Goal: Contribute content

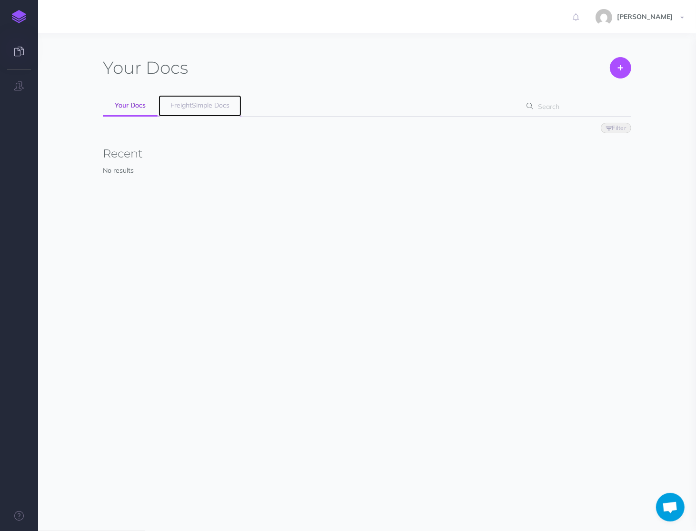
click at [188, 99] on link "FreightSimple Docs" at bounding box center [199, 105] width 83 height 21
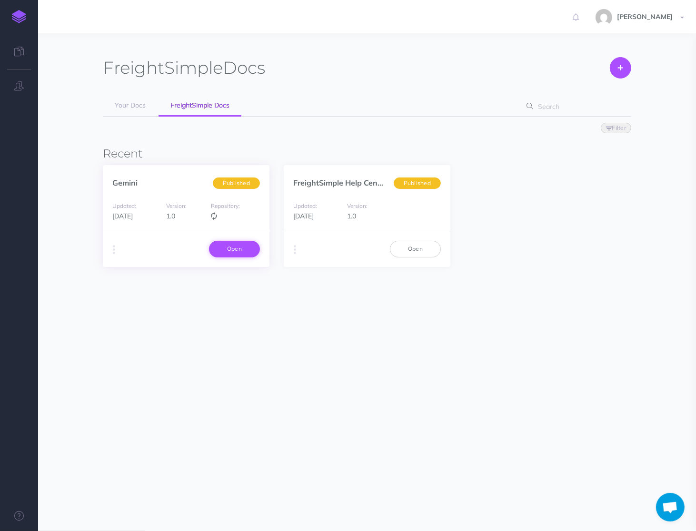
click at [228, 242] on link "Open" at bounding box center [234, 249] width 51 height 16
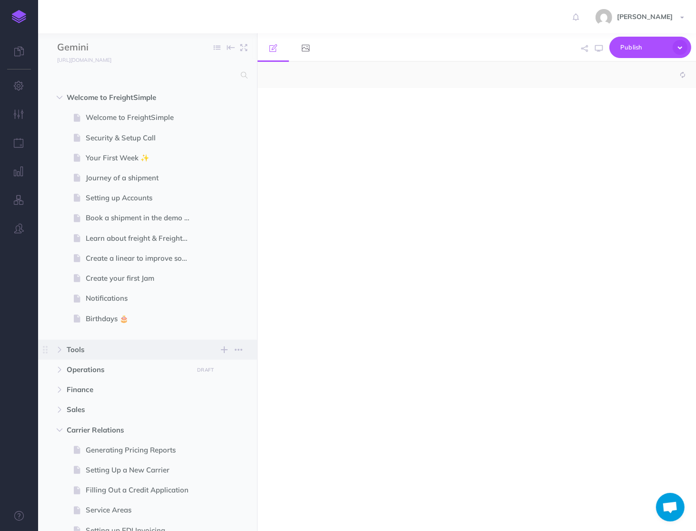
select select "null"
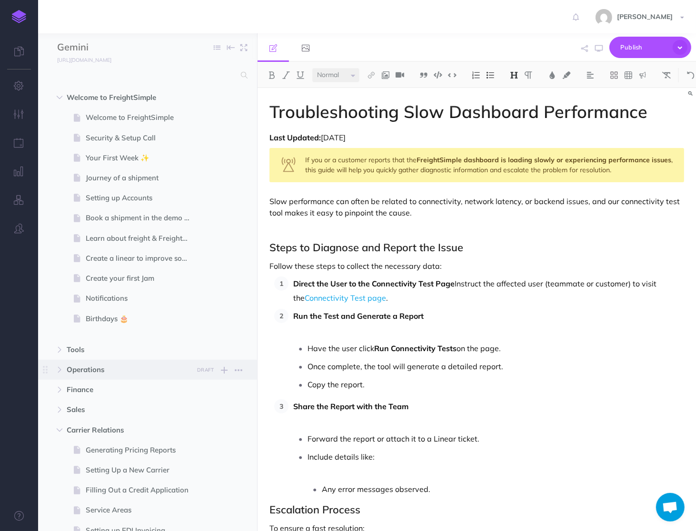
scroll to position [236, 0]
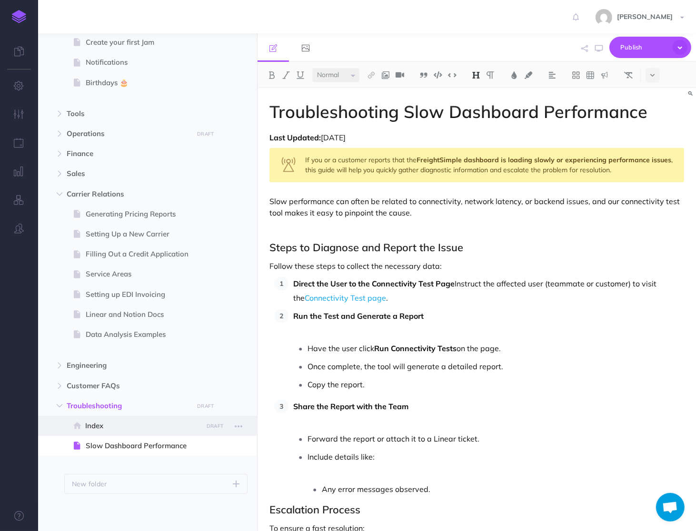
click at [152, 430] on span "Index" at bounding box center [142, 425] width 115 height 11
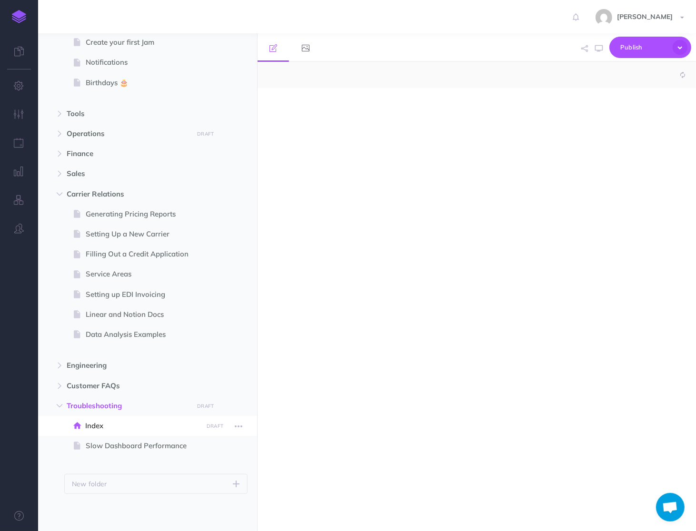
select select "null"
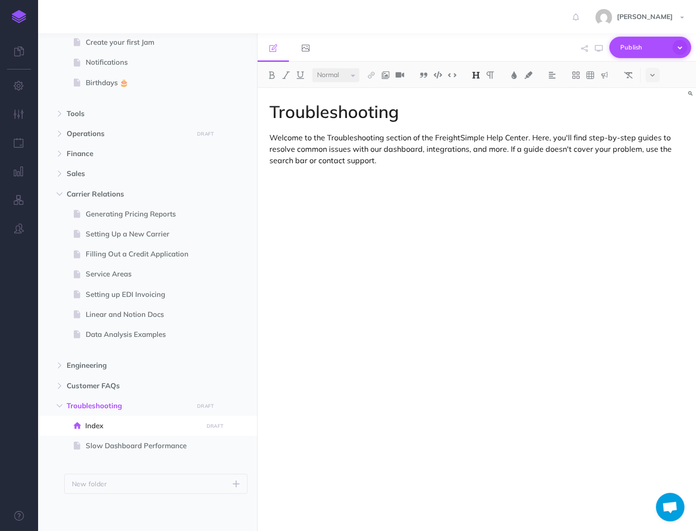
click at [678, 47] on icon "button" at bounding box center [679, 47] width 15 height 15
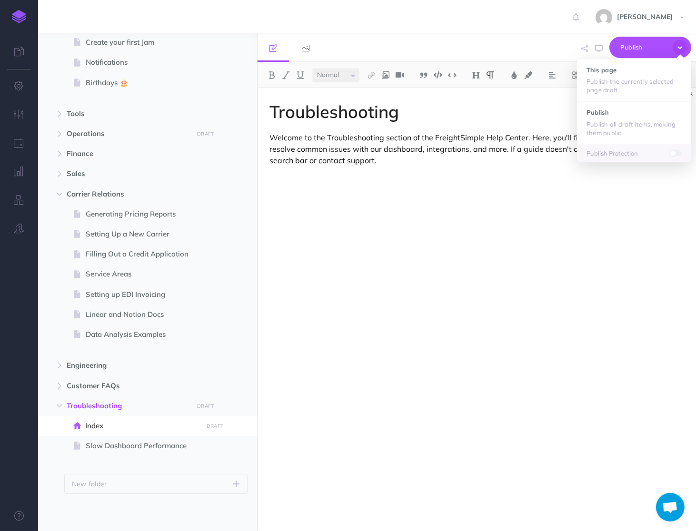
click at [550, 209] on div "Troubleshooting Welcome to the Troubleshooting section of the FreightSimple Hel…" at bounding box center [476, 305] width 438 height 434
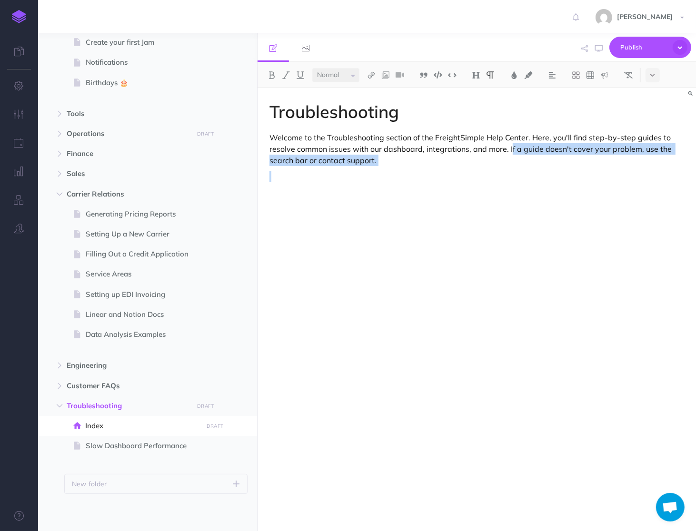
drag, startPoint x: 509, startPoint y: 148, endPoint x: 523, endPoint y: 176, distance: 31.5
click at [523, 175] on div "Troubleshooting Welcome to the Troubleshooting section of the FreightSimple Hel…" at bounding box center [476, 305] width 438 height 434
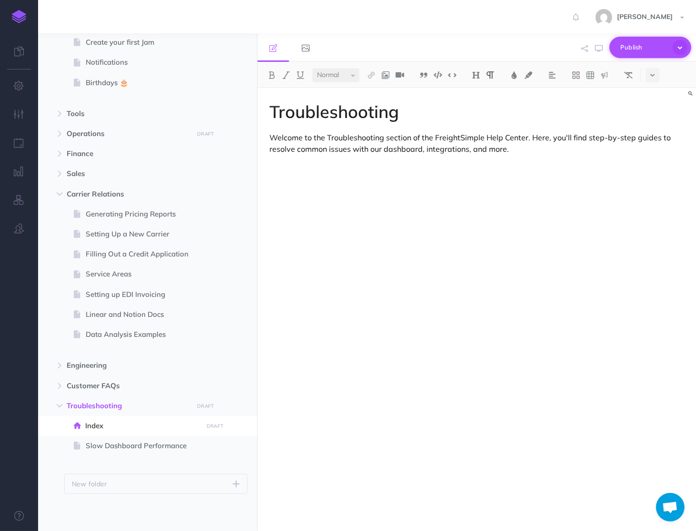
click at [677, 40] on icon "button" at bounding box center [679, 47] width 15 height 15
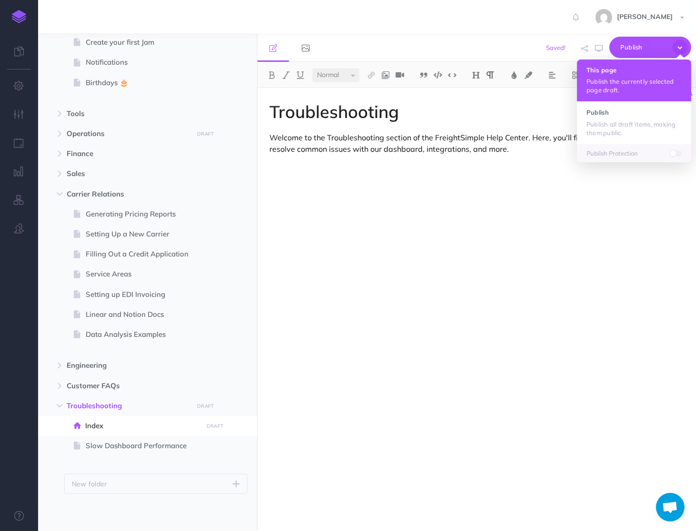
click at [603, 89] on p "Publish the currently selected page draft." at bounding box center [633, 85] width 95 height 17
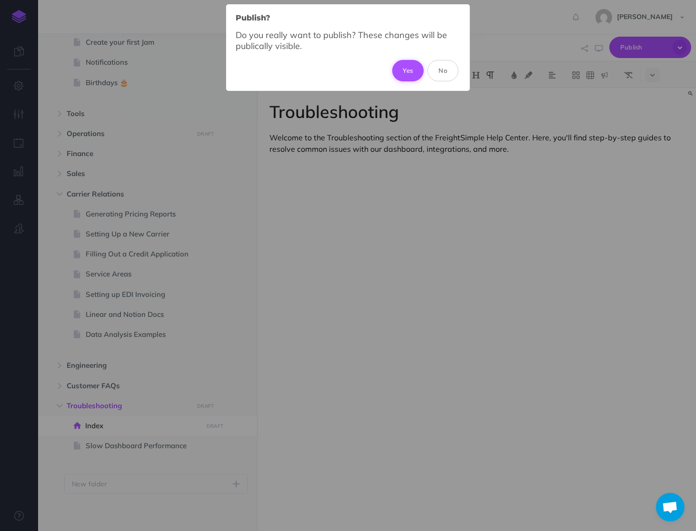
click at [421, 69] on button "Yes" at bounding box center [408, 70] width 32 height 21
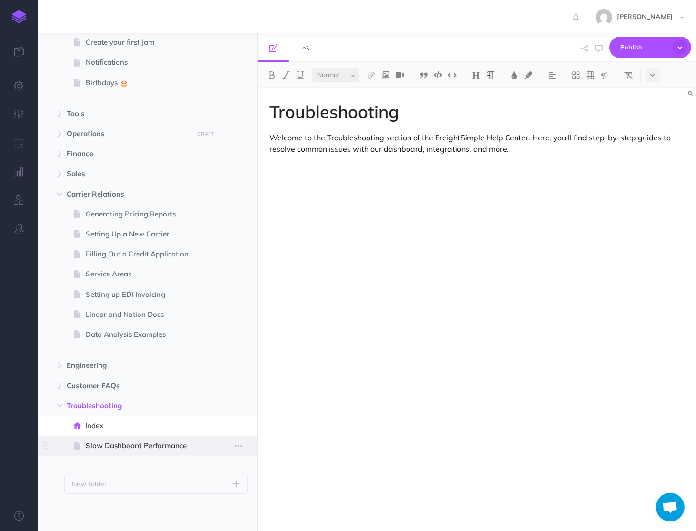
click at [134, 452] on span at bounding box center [147, 446] width 219 height 20
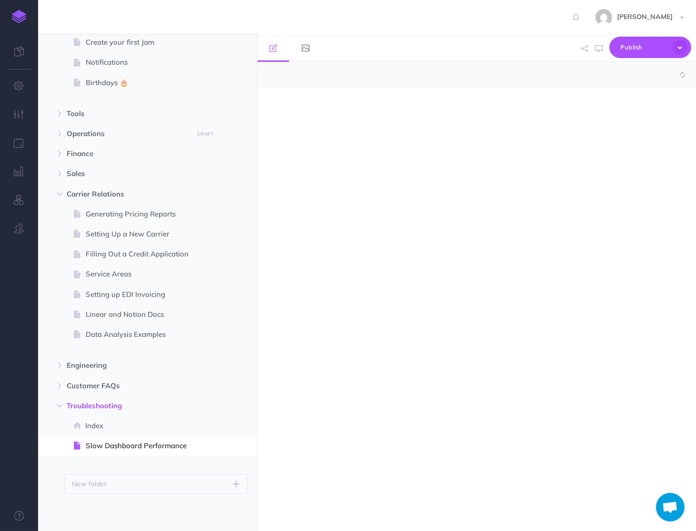
select select "null"
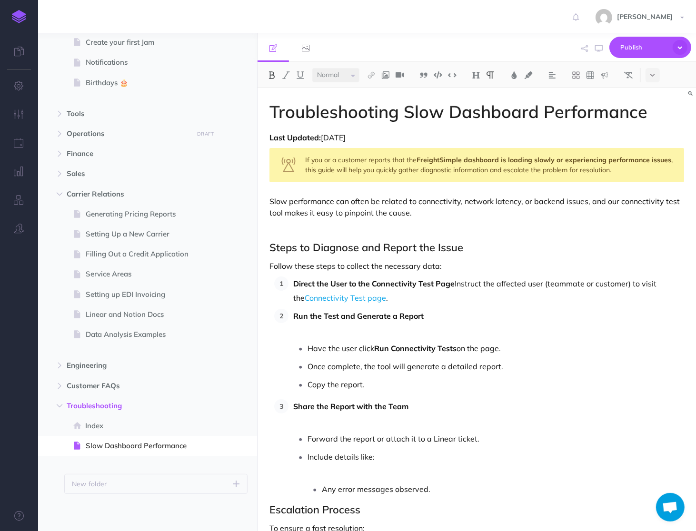
click at [366, 322] on p "Run the Test and Generate a Report" at bounding box center [488, 316] width 391 height 14
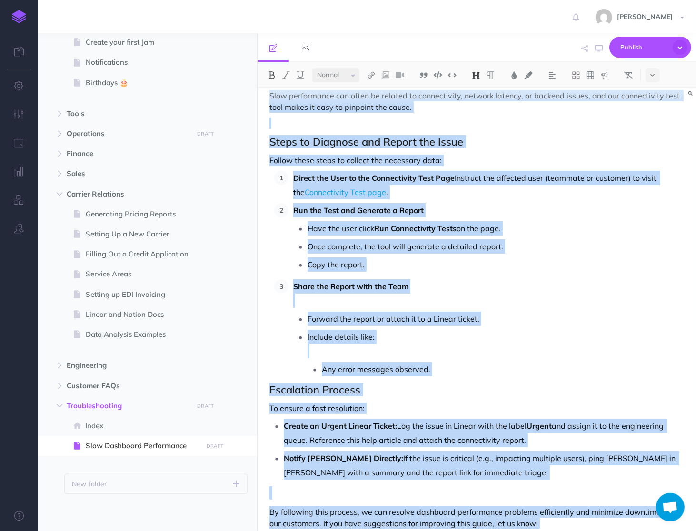
scroll to position [155, 0]
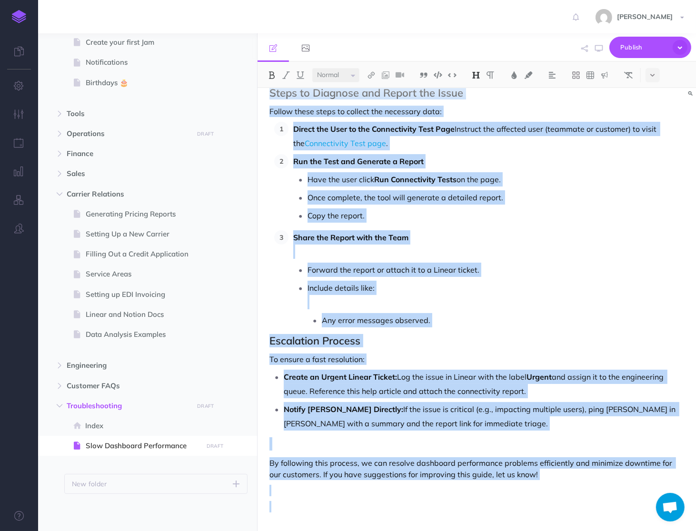
drag, startPoint x: 270, startPoint y: 143, endPoint x: 505, endPoint y: 559, distance: 478.2
click at [505, 531] on html "Toggle Navigation Andrea Settings Account Settings Teams Create Team FreightSim…" at bounding box center [348, 271] width 696 height 542
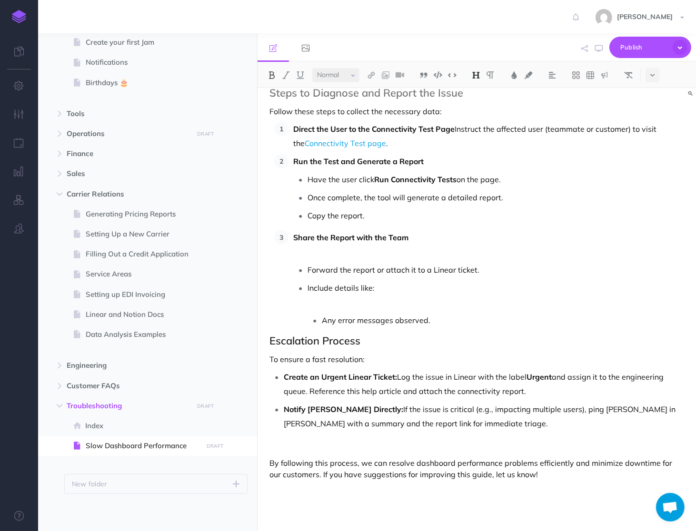
scroll to position [0, 0]
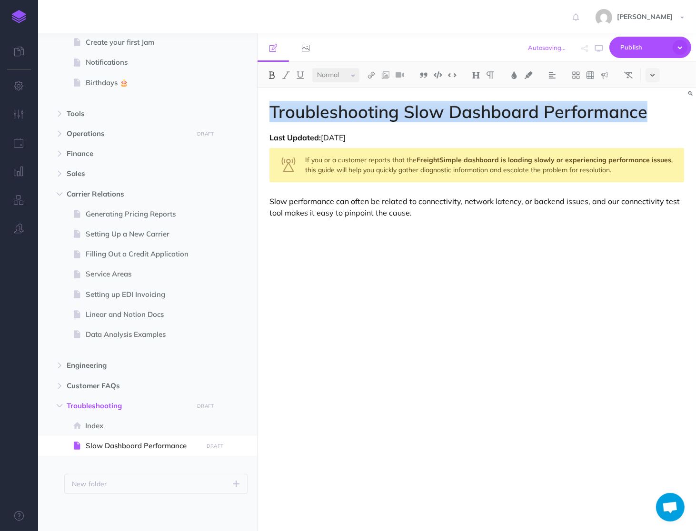
click at [653, 73] on icon at bounding box center [652, 75] width 4 height 7
click at [654, 218] on img at bounding box center [652, 219] width 9 height 5
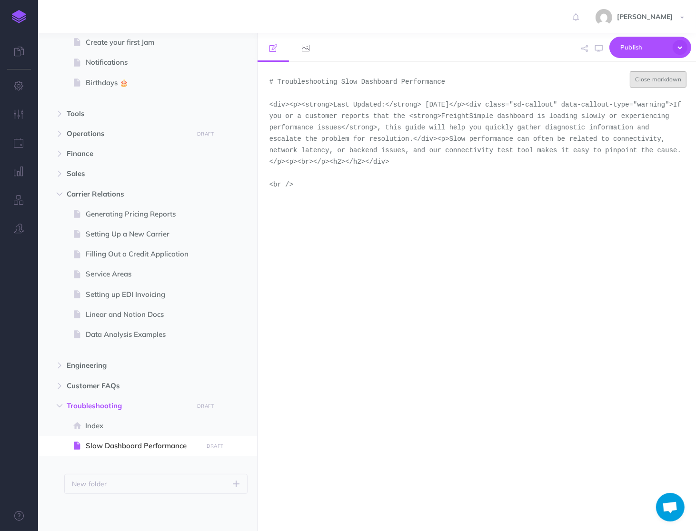
click at [668, 85] on button "Close markdown" at bounding box center [658, 79] width 57 height 16
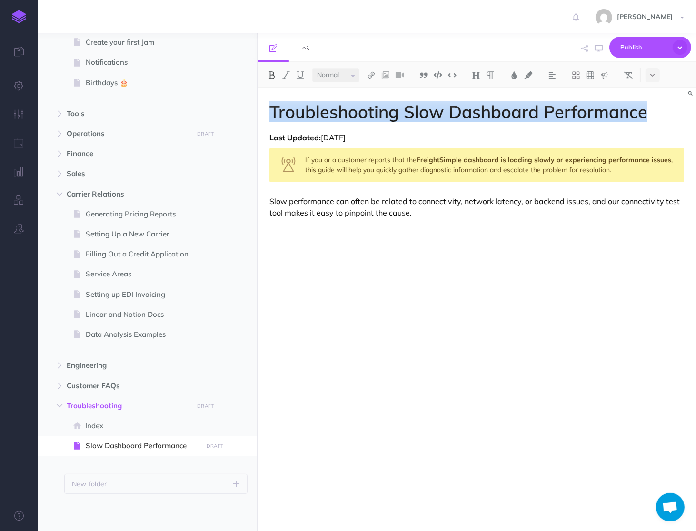
click at [544, 231] on p at bounding box center [476, 228] width 414 height 11
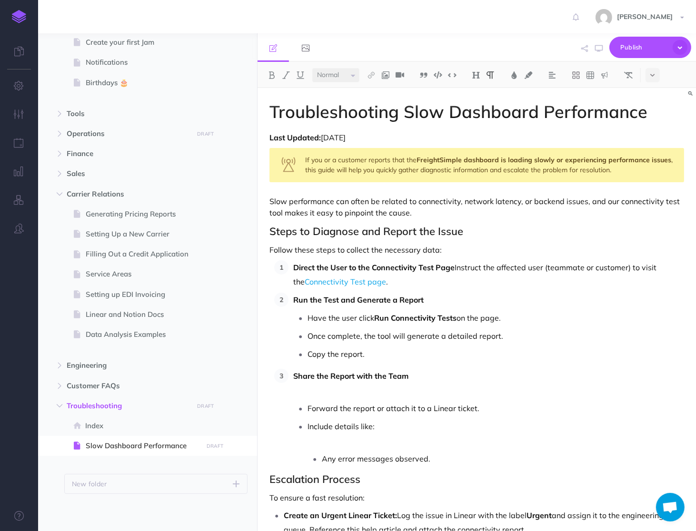
scroll to position [120, 0]
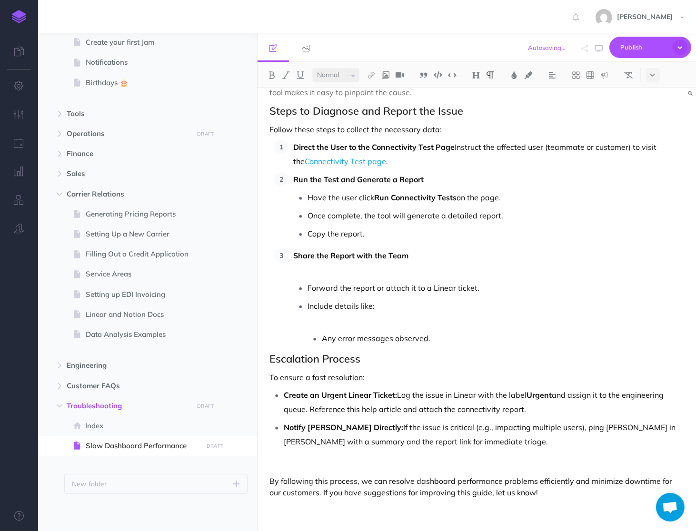
click at [446, 309] on p "Include details like:" at bounding box center [495, 306] width 376 height 14
click at [441, 315] on p at bounding box center [495, 320] width 376 height 14
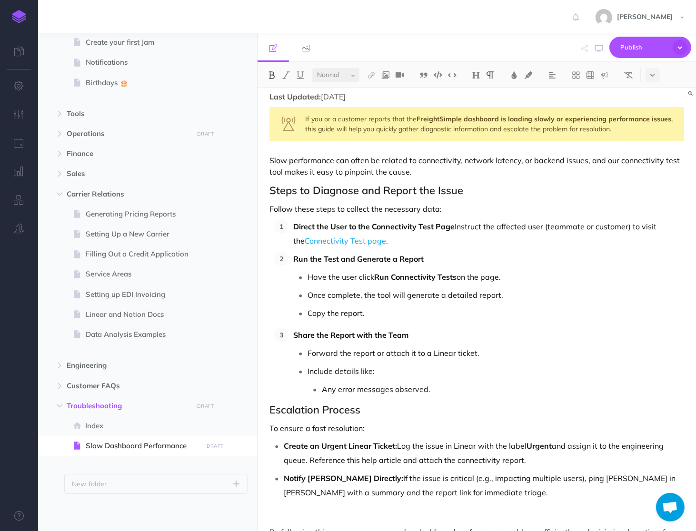
scroll to position [0, 0]
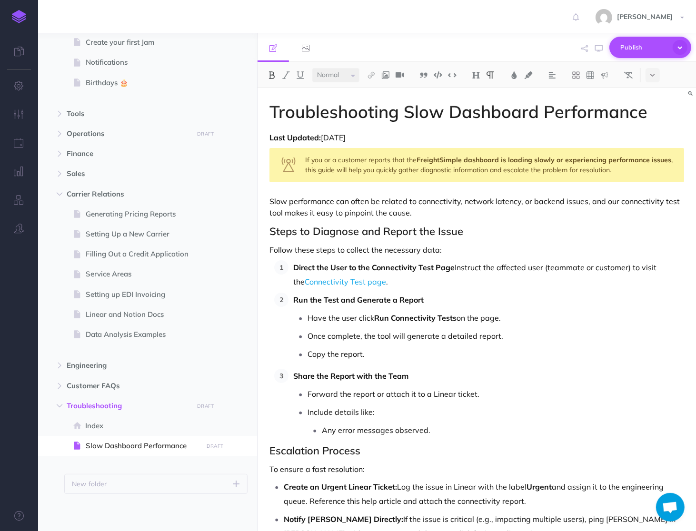
click at [679, 50] on icon "button" at bounding box center [679, 47] width 15 height 15
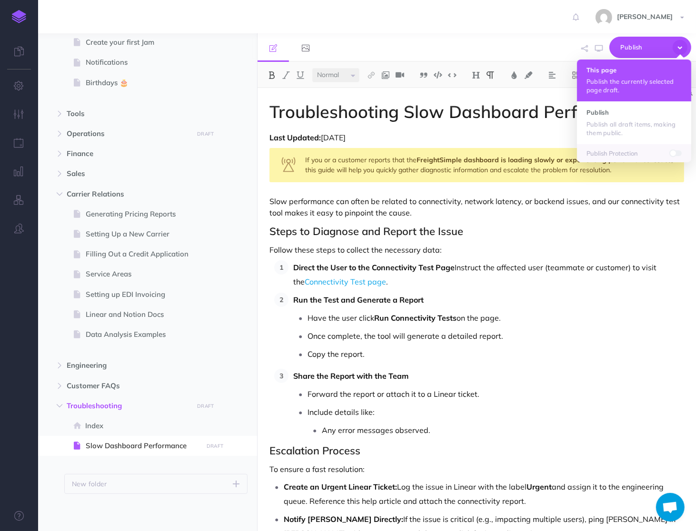
click at [645, 89] on p "Publish the currently selected page draft." at bounding box center [633, 85] width 95 height 17
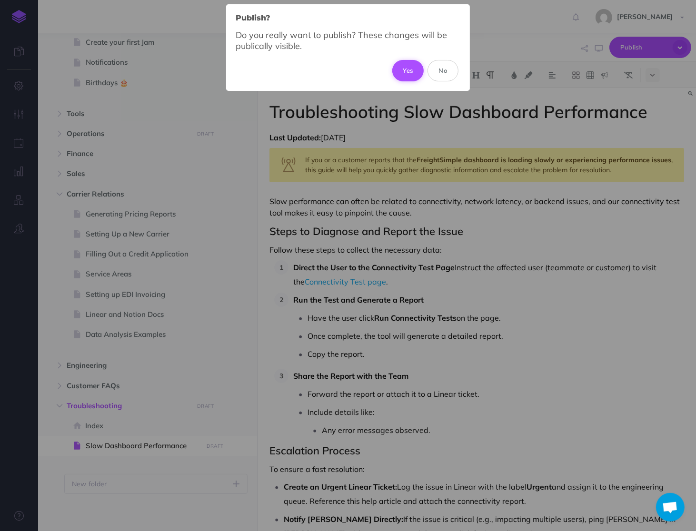
click at [413, 61] on button "Yes" at bounding box center [408, 70] width 32 height 21
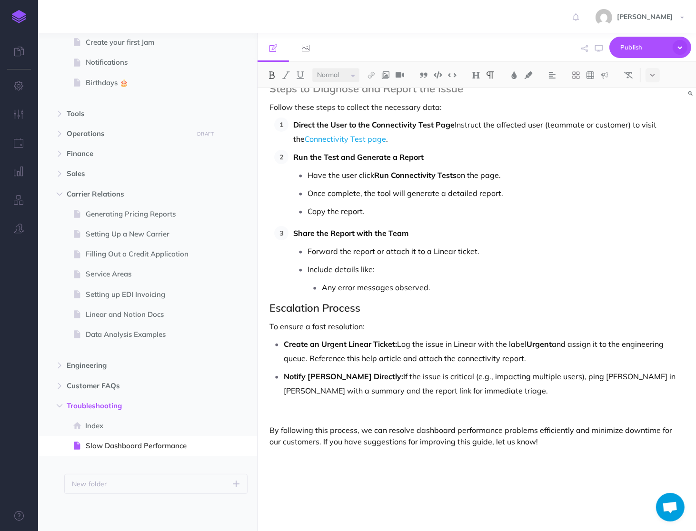
scroll to position [147, 0]
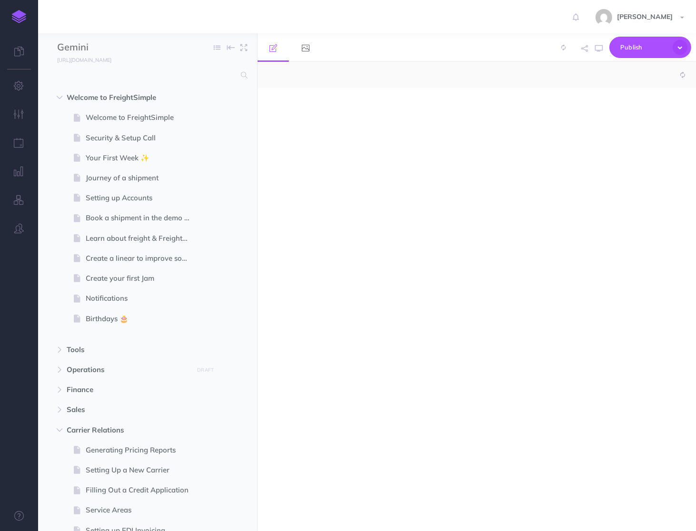
select select "null"
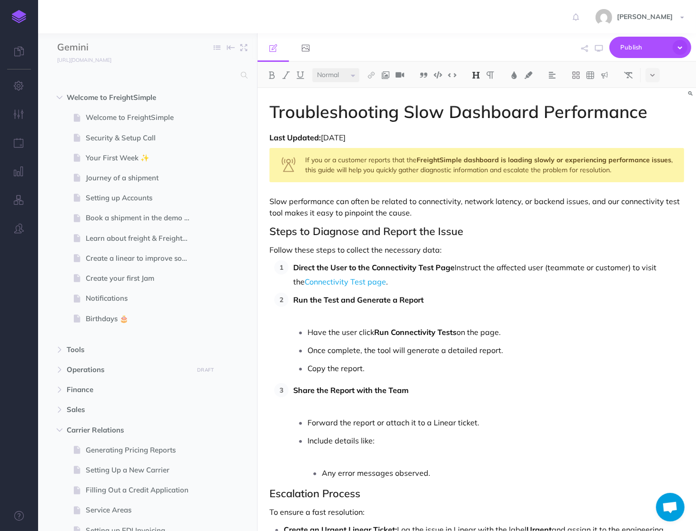
click at [399, 434] on p "Include details like:" at bounding box center [495, 441] width 376 height 14
click at [653, 78] on icon at bounding box center [652, 75] width 4 height 7
click at [653, 218] on img at bounding box center [652, 219] width 9 height 5
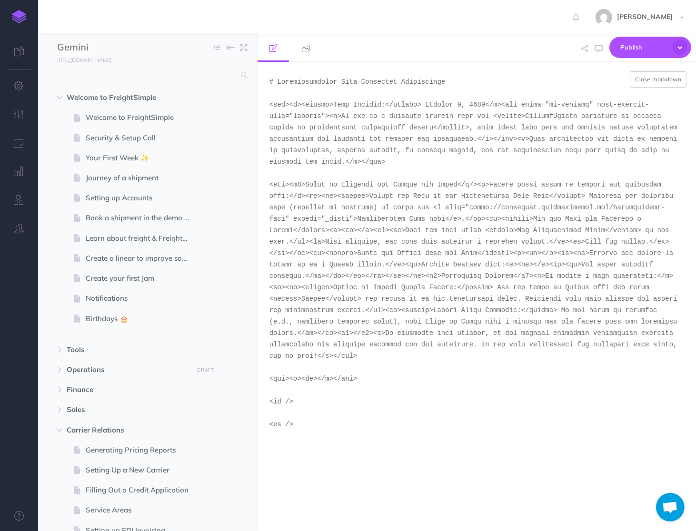
click at [406, 229] on textarea at bounding box center [476, 296] width 438 height 469
drag, startPoint x: 407, startPoint y: 230, endPoint x: 296, endPoint y: 234, distance: 111.4
click at [296, 234] on textarea at bounding box center [476, 296] width 438 height 469
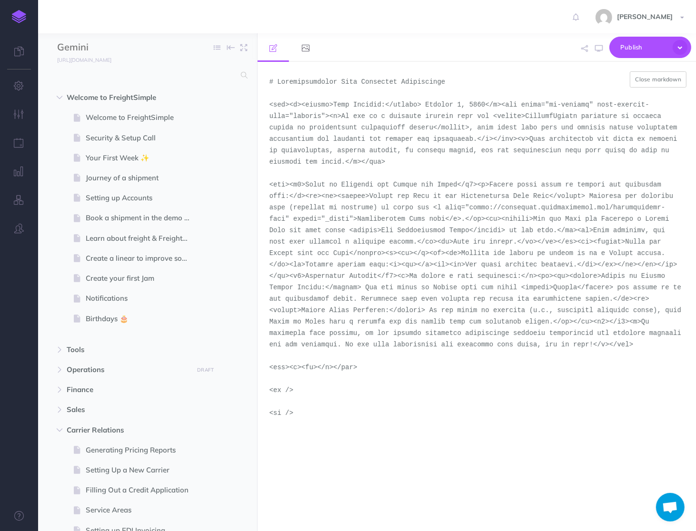
click at [665, 66] on textarea at bounding box center [476, 296] width 438 height 469
type textarea "# Troubleshooting Slow Dashboard Performance <div><p><strong>Last Updated:</str…"
click at [665, 71] on button "Close markdown" at bounding box center [658, 79] width 57 height 16
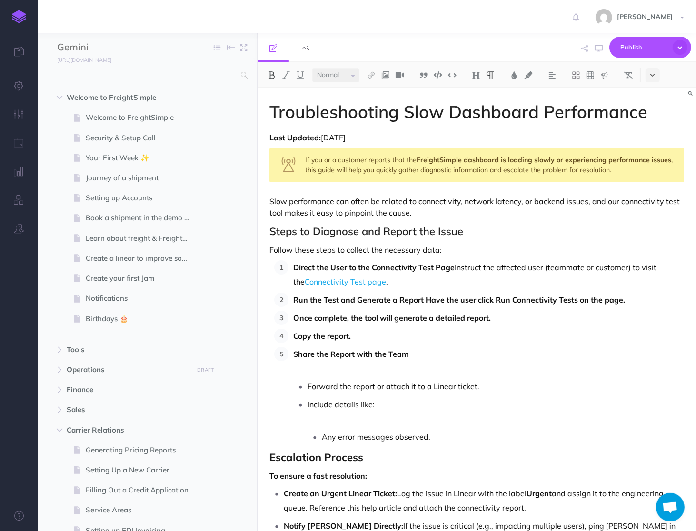
click at [653, 77] on icon at bounding box center [652, 75] width 4 height 7
click at [650, 226] on button at bounding box center [652, 220] width 14 height 14
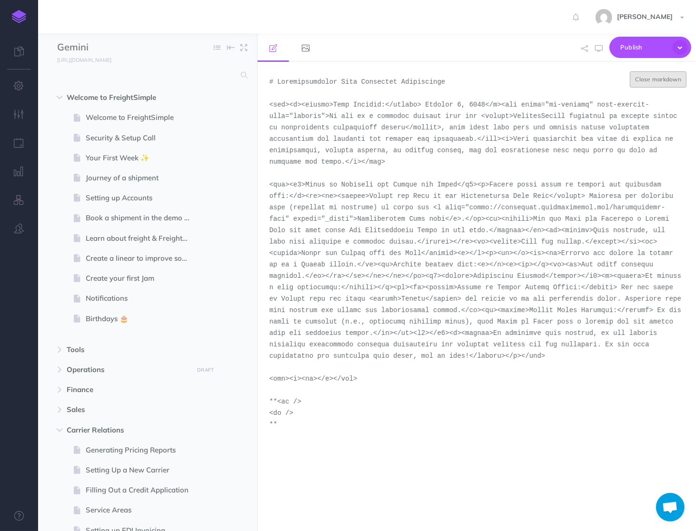
click at [645, 72] on button "Close markdown" at bounding box center [658, 79] width 57 height 16
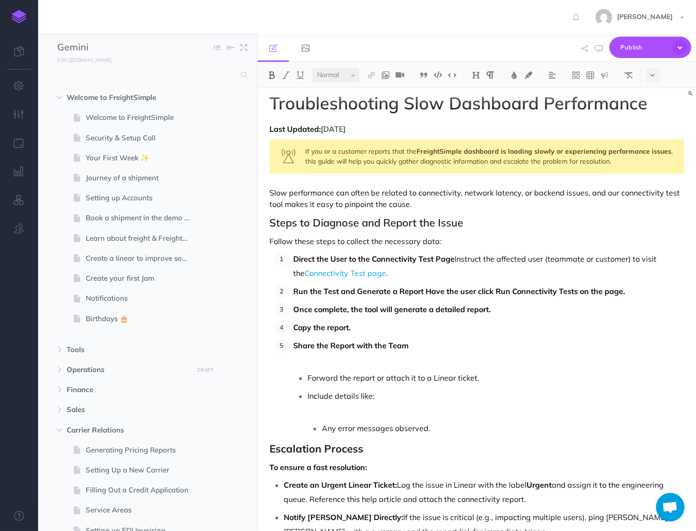
scroll to position [10, 0]
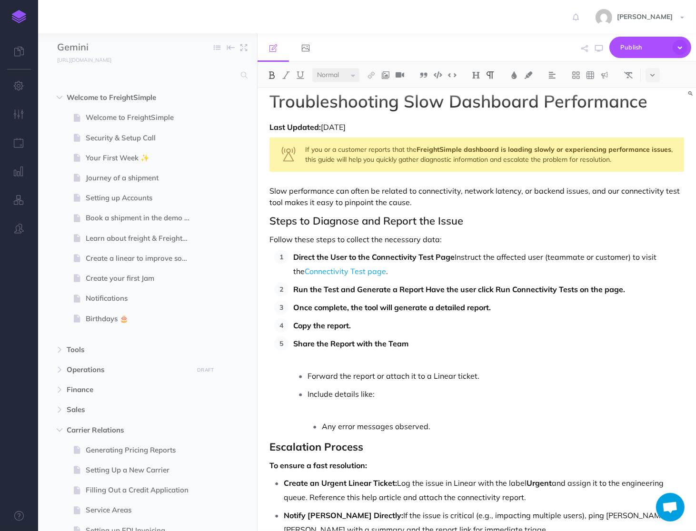
click at [384, 290] on strong "Run the Test and Generate a Report Have the user click Run Connectivity Tests o…" at bounding box center [459, 290] width 332 height 10
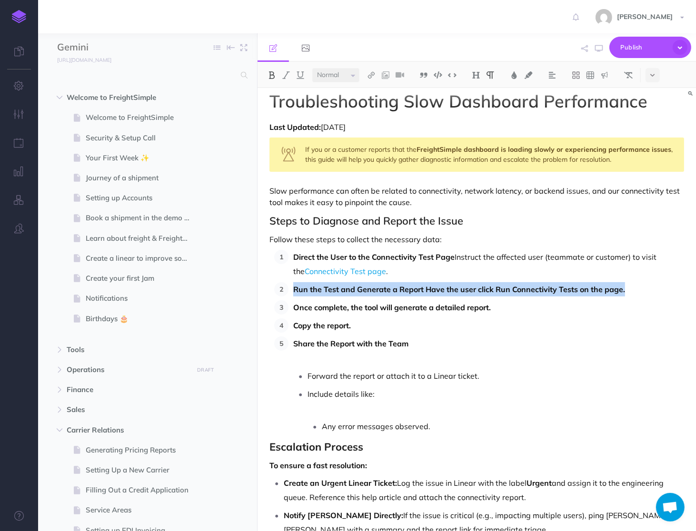
click at [384, 290] on strong "Run the Test and Generate a Report Have the user click Run Connectivity Tests o…" at bounding box center [459, 290] width 332 height 10
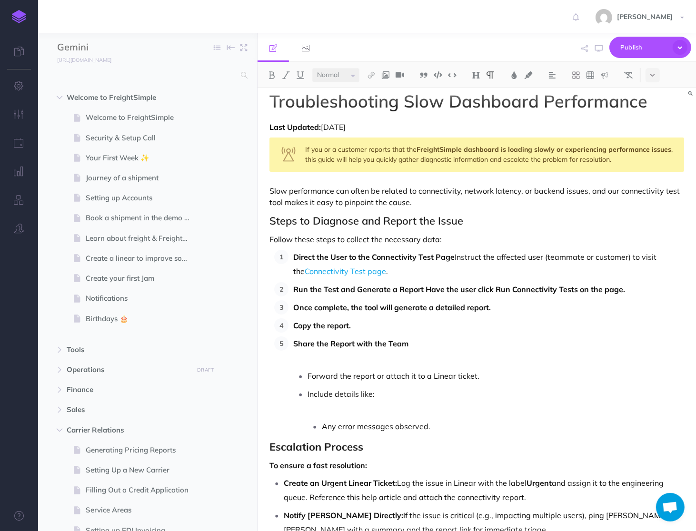
click at [439, 269] on p "Direct the User to the Connectivity Test Page Instruct the affected user (teamm…" at bounding box center [488, 264] width 391 height 29
click at [410, 288] on strong "Run the Test and Generate a Report Have the user click Run Connectivity Tests o…" at bounding box center [459, 290] width 332 height 10
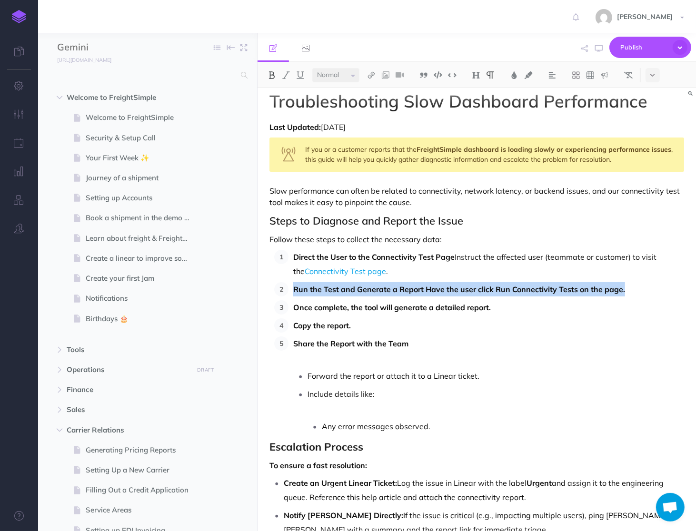
click at [410, 288] on strong "Run the Test and Generate a Report Have the user click Run Connectivity Tests o…" at bounding box center [459, 290] width 332 height 10
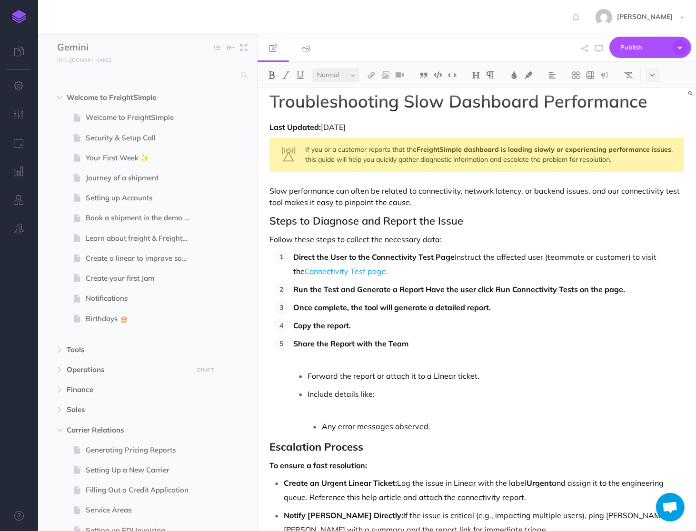
click at [423, 287] on strong "Run the Test and Generate a Report Have the user click Run Connectivity Tests o…" at bounding box center [459, 290] width 332 height 10
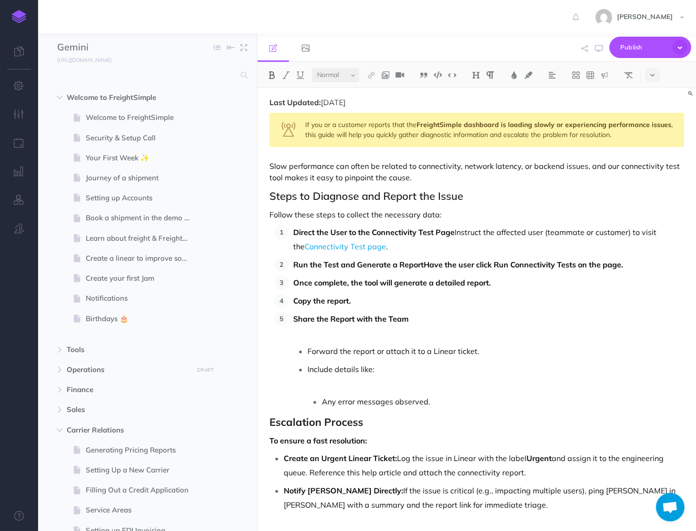
scroll to position [0, 0]
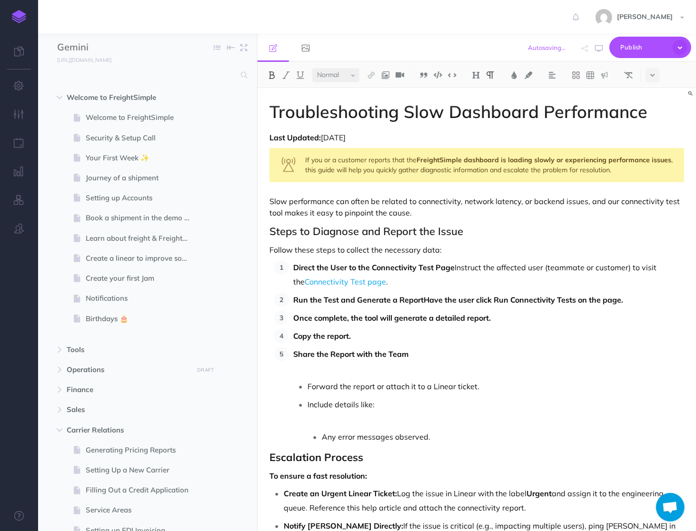
click at [427, 319] on strong "Once complete, the tool will generate a detailed report." at bounding box center [391, 318] width 197 height 10
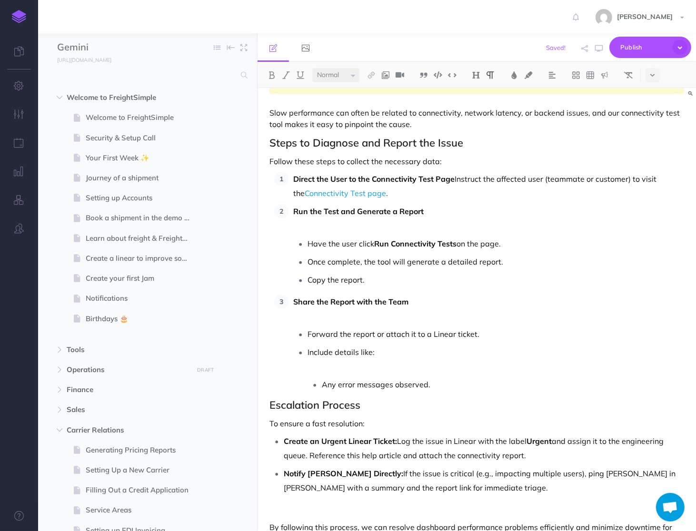
scroll to position [87, 0]
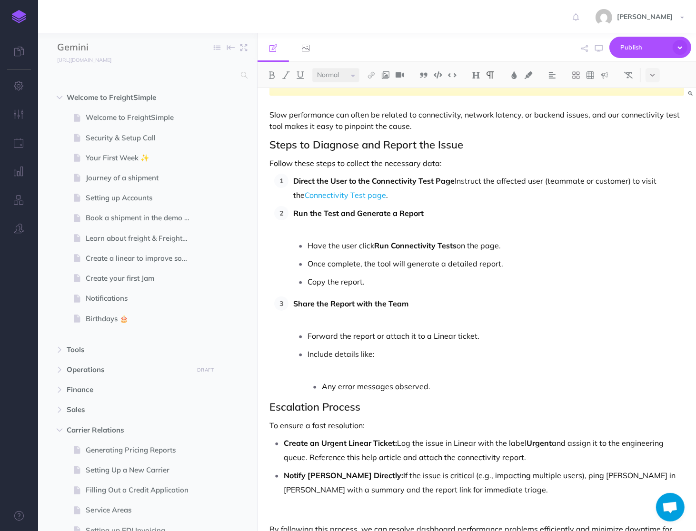
click at [377, 233] on p at bounding box center [488, 227] width 391 height 14
click at [651, 73] on icon at bounding box center [652, 75] width 4 height 7
click at [651, 216] on button at bounding box center [652, 220] width 14 height 14
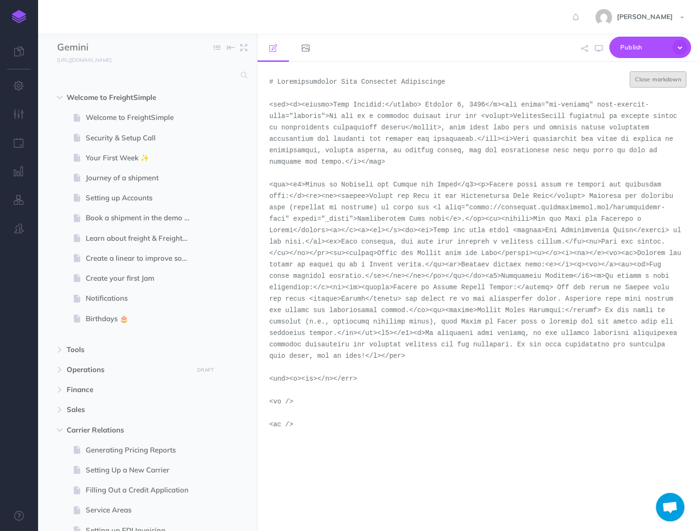
click at [651, 78] on button "Close markdown" at bounding box center [658, 79] width 57 height 16
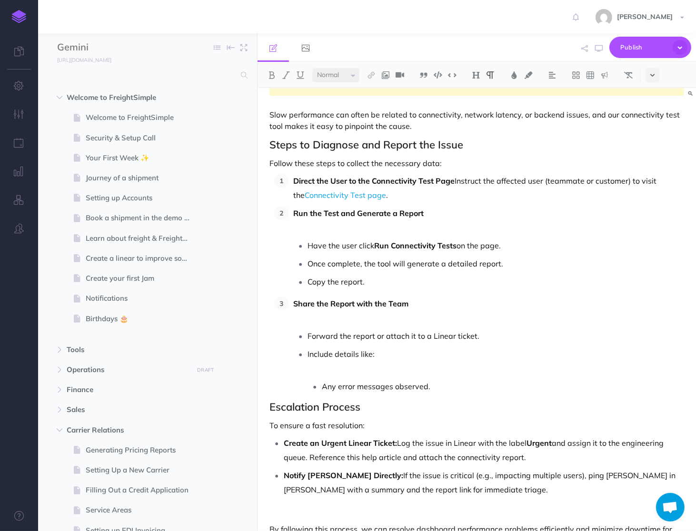
click at [655, 80] on button at bounding box center [652, 75] width 14 height 14
click at [655, 220] on img at bounding box center [652, 219] width 9 height 5
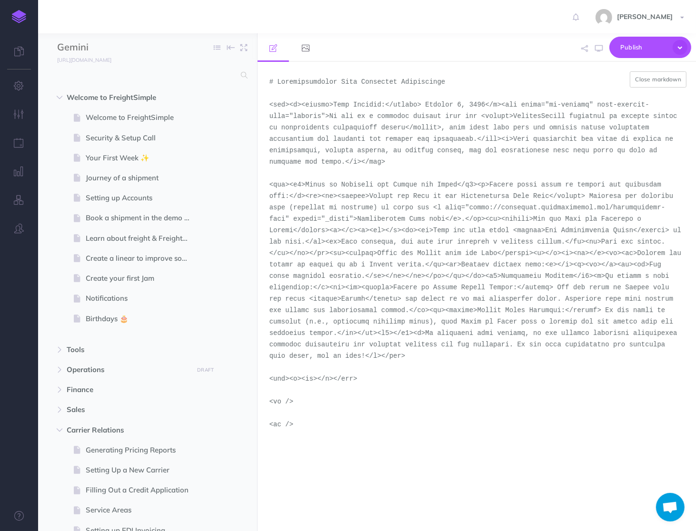
click at [431, 230] on textarea at bounding box center [476, 296] width 438 height 469
click at [644, 75] on button "Close markdown" at bounding box center [658, 79] width 57 height 16
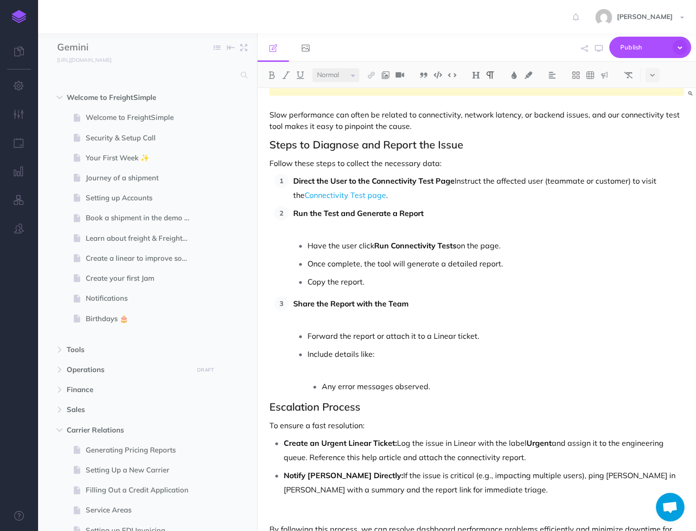
drag, startPoint x: 287, startPoint y: 231, endPoint x: 337, endPoint y: 231, distance: 49.5
click at [337, 231] on ol "Direct the User to the Connectivity Test Page Instruct the affected user (teamm…" at bounding box center [479, 284] width 410 height 220
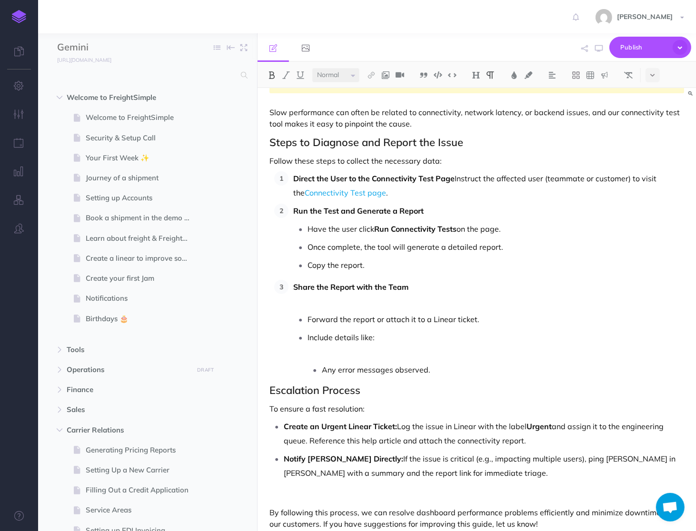
click at [336, 303] on p at bounding box center [488, 301] width 391 height 14
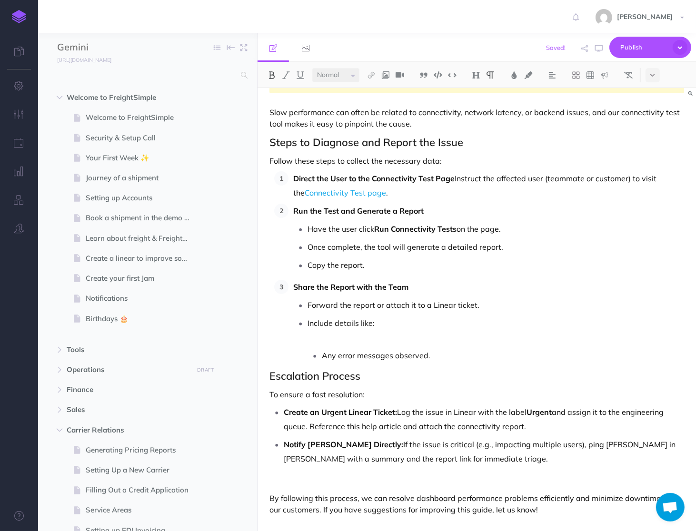
click at [373, 342] on p at bounding box center [495, 337] width 376 height 14
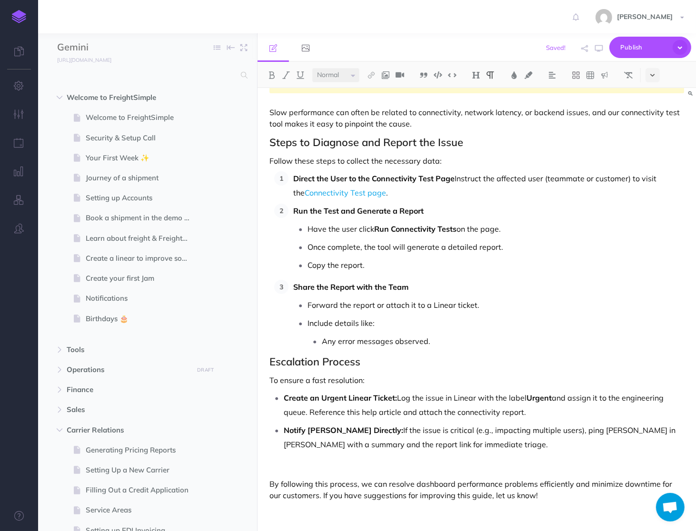
click at [653, 81] on button at bounding box center [652, 75] width 14 height 14
click at [653, 219] on img at bounding box center [652, 219] width 9 height 5
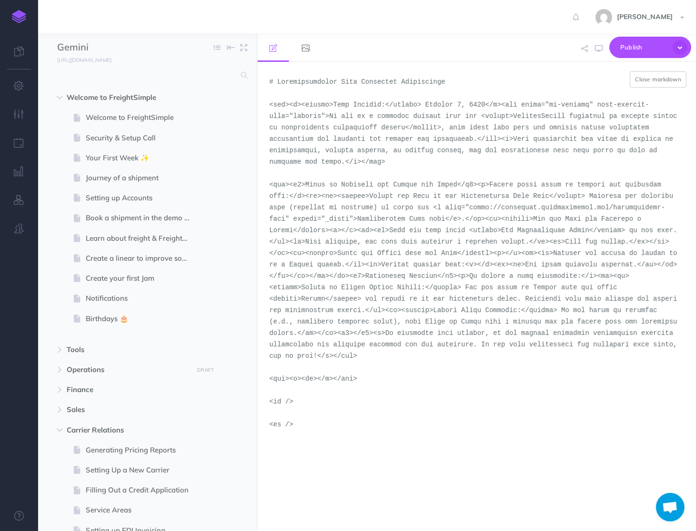
click at [304, 209] on textarea at bounding box center [476, 296] width 438 height 469
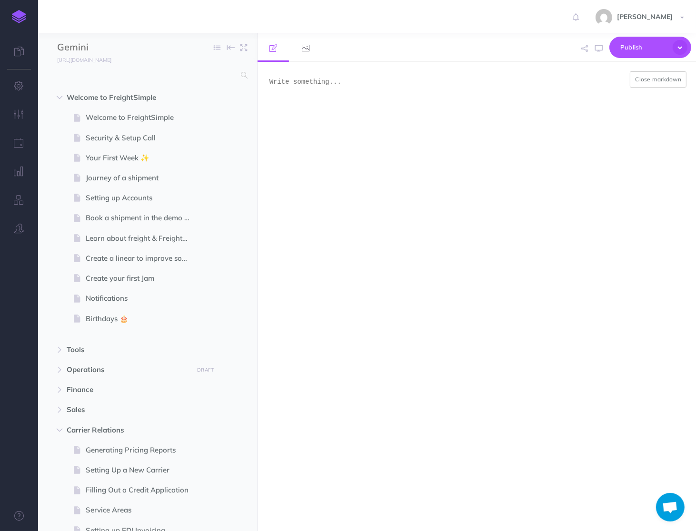
scroll to position [0, 0]
paste textarea "# Troubleshooting Slow Dashboard Performance <div><p><strong>Last Updated:</str…"
type textarea "# Troubleshooting Slow Dashboard Performance <div><p><strong>Last Updated:</str…"
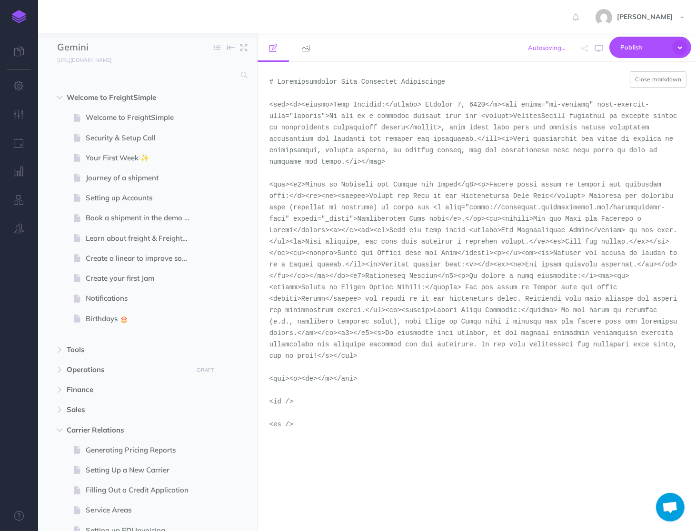
click at [653, 67] on textarea at bounding box center [476, 296] width 438 height 469
click at [651, 75] on button "Close markdown" at bounding box center [658, 79] width 57 height 16
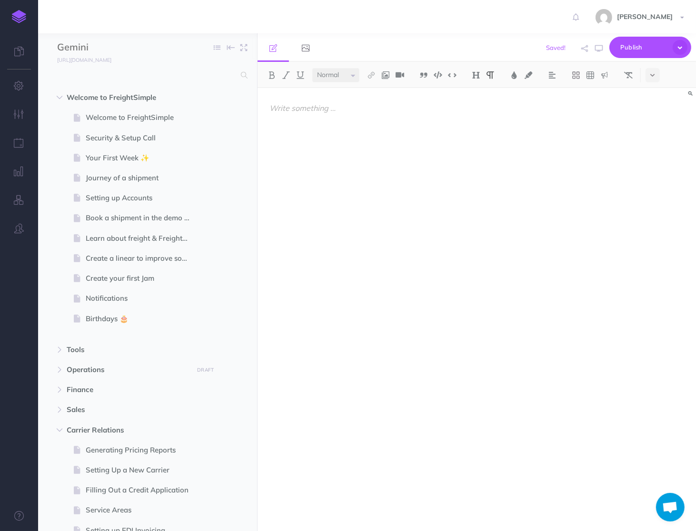
click at [578, 138] on div at bounding box center [476, 305] width 438 height 434
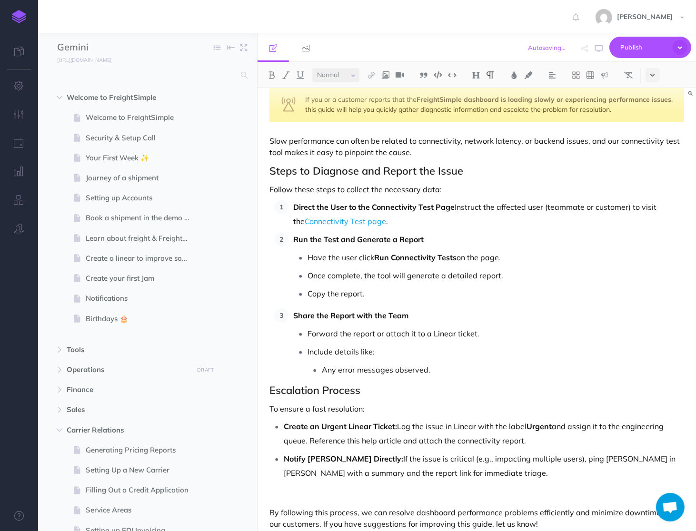
click at [653, 79] on icon at bounding box center [652, 75] width 4 height 7
click at [652, 217] on button at bounding box center [652, 220] width 14 height 14
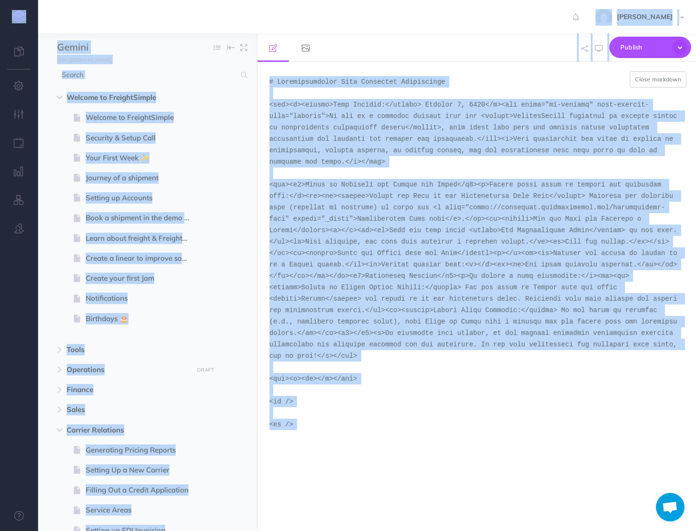
click at [482, 217] on textarea at bounding box center [476, 296] width 438 height 469
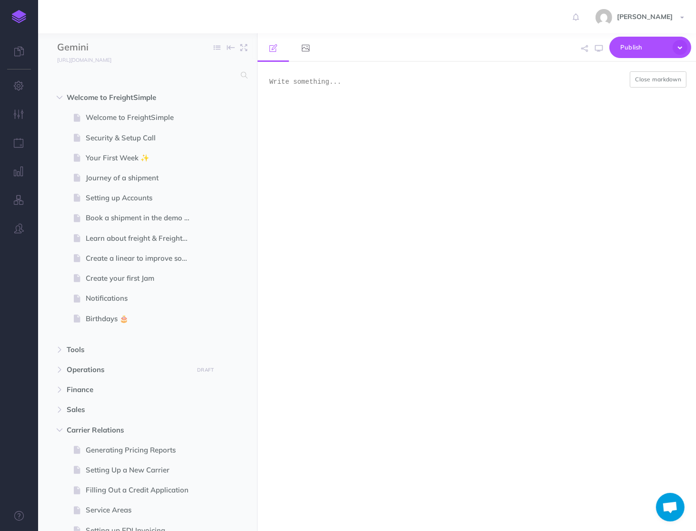
scroll to position [0, 0]
click at [647, 84] on button "Close markdown" at bounding box center [658, 79] width 57 height 16
click at [657, 76] on button at bounding box center [652, 75] width 14 height 14
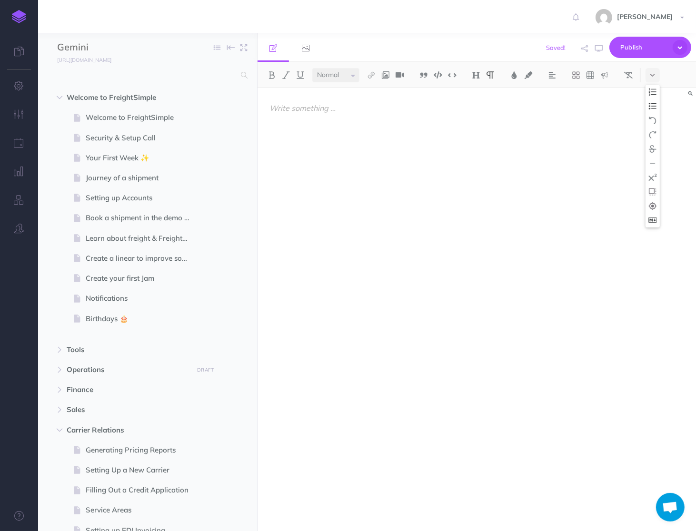
click at [653, 217] on img at bounding box center [652, 219] width 9 height 5
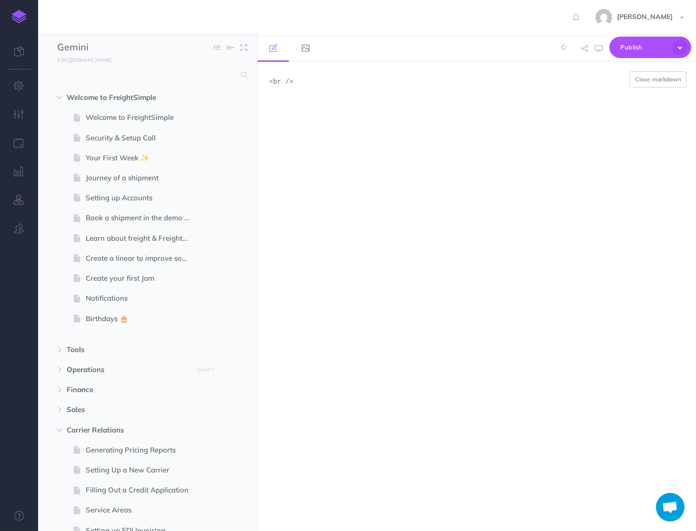
click at [478, 136] on textarea "<br />" at bounding box center [476, 296] width 438 height 469
paste textarea "# Troubleshooting Slow Dashboard Performance <div><p><strong>Last Updated:</str…"
type textarea "<"
paste textarea "# Troubleshooting Slow Dashboard Performance <div><p><strong>Last Updated:</str…"
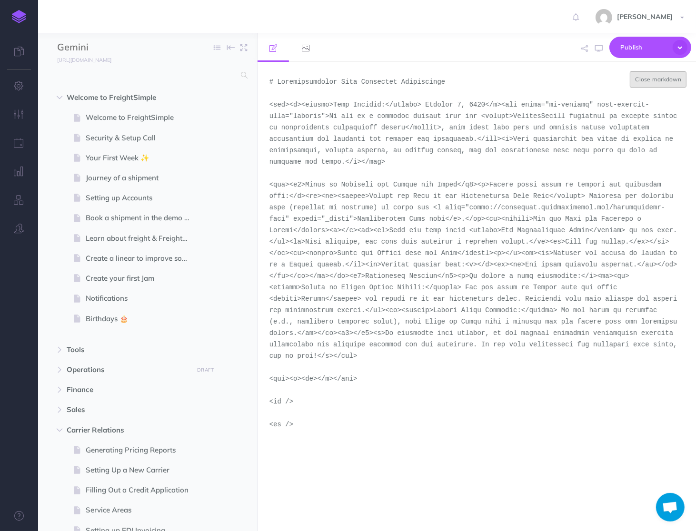
type textarea "# Troubleshooting Slow Dashboard Performance <div><p><strong>Last Updated:</str…"
click at [637, 83] on button "Close markdown" at bounding box center [658, 79] width 57 height 16
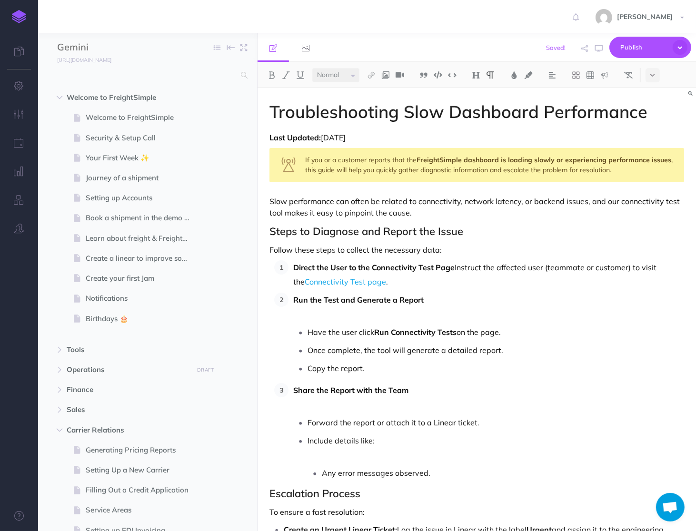
click at [426, 314] on p at bounding box center [488, 314] width 391 height 14
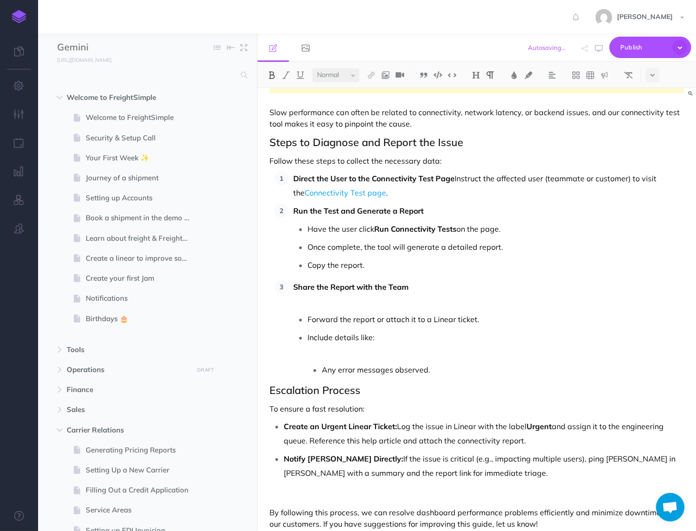
click at [387, 361] on li "Include details like: Any error messages observed." at bounding box center [495, 353] width 376 height 47
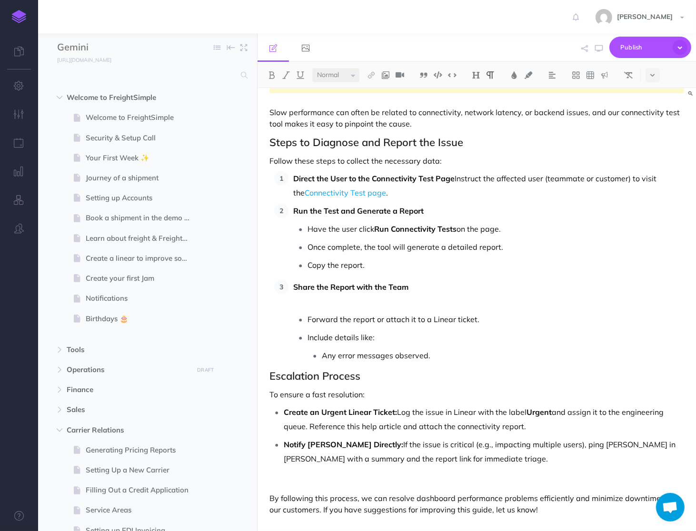
click at [360, 304] on p at bounding box center [488, 301] width 391 height 14
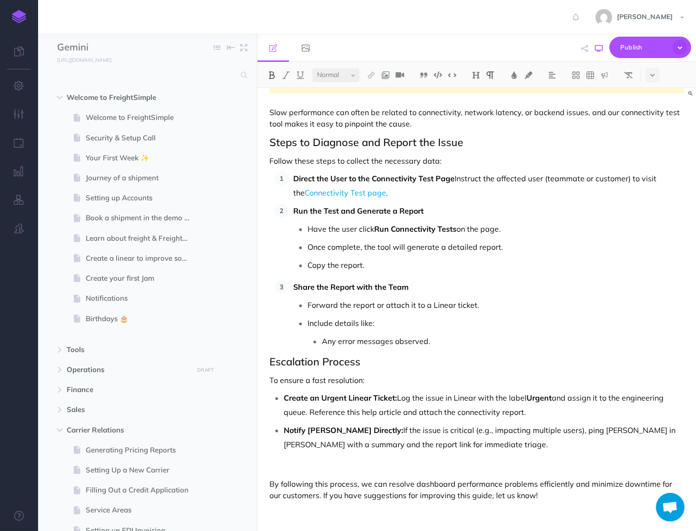
click at [599, 46] on icon "button" at bounding box center [599, 49] width 8 height 8
click at [653, 76] on icon at bounding box center [652, 75] width 4 height 7
click at [653, 216] on button at bounding box center [652, 220] width 14 height 14
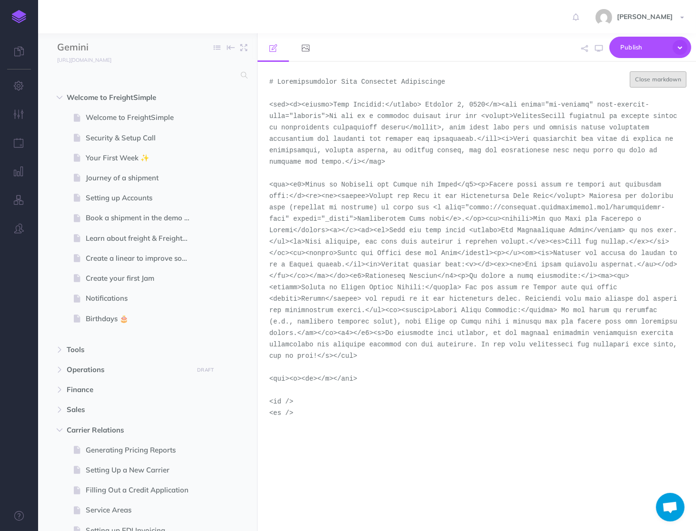
click at [637, 80] on button "Close markdown" at bounding box center [658, 79] width 57 height 16
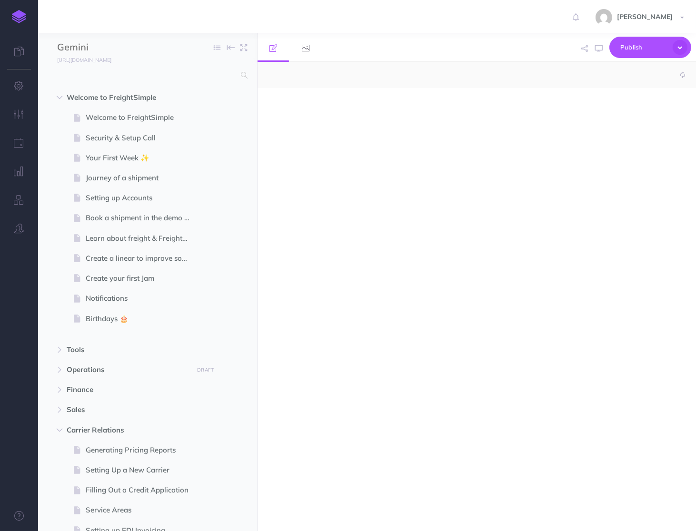
select select "null"
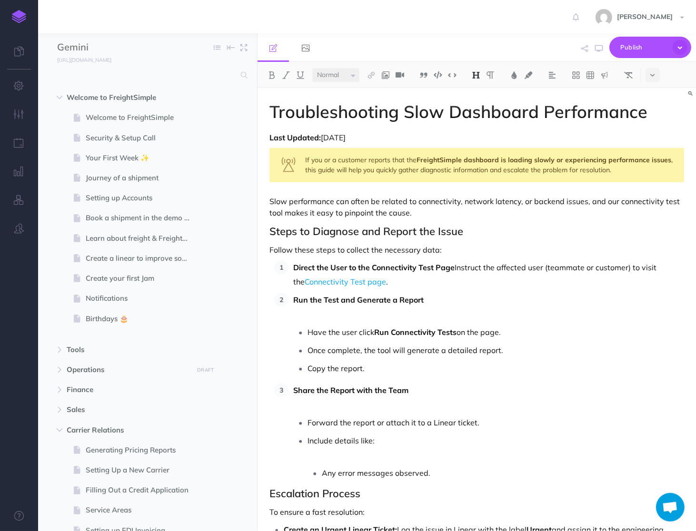
click at [458, 222] on div "Troubleshooting Slow Dashboard Performance Last Updated: [DATE] If you or a cus…" at bounding box center [476, 397] width 438 height 619
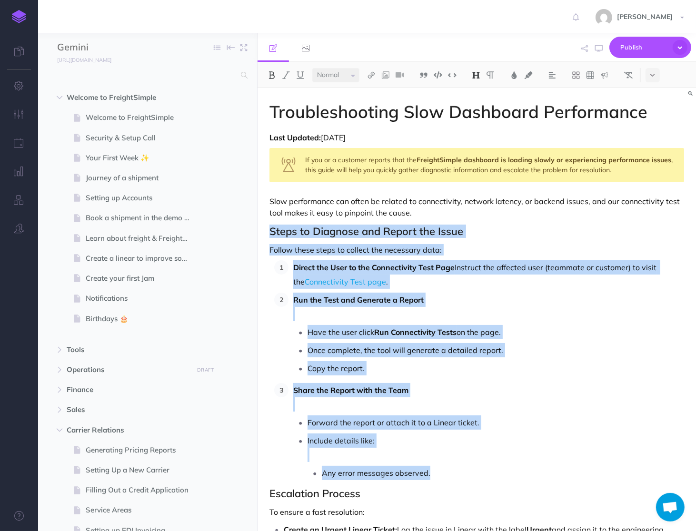
drag, startPoint x: 265, startPoint y: 234, endPoint x: 433, endPoint y: 474, distance: 292.6
click at [434, 474] on div "Troubleshooting Slow Dashboard Performance Last Updated: [DATE] If you or a cus…" at bounding box center [476, 397] width 438 height 619
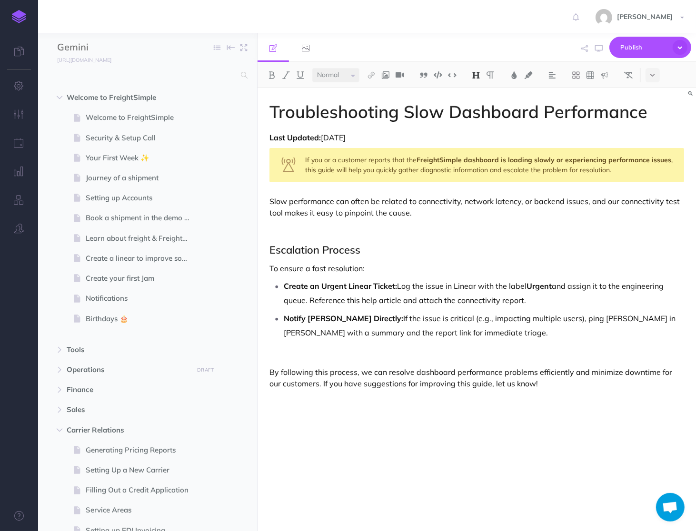
click at [324, 230] on h2 at bounding box center [476, 231] width 414 height 11
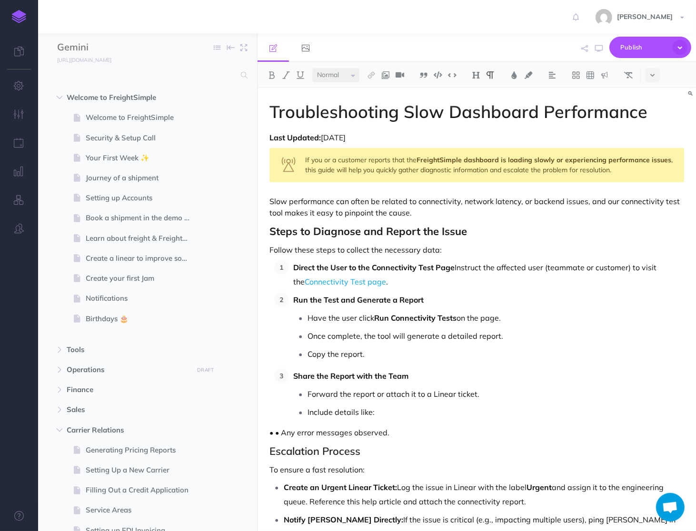
scroll to position [61, 0]
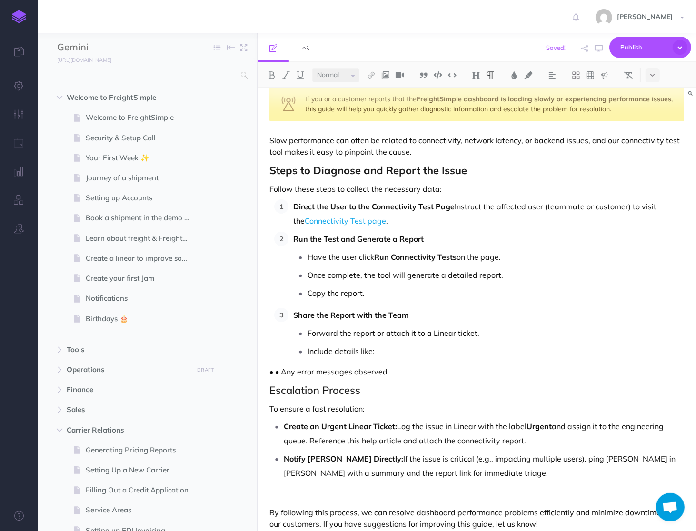
click at [276, 372] on p "• • Any error messages observed." at bounding box center [476, 371] width 414 height 11
